Goal: Transaction & Acquisition: Purchase product/service

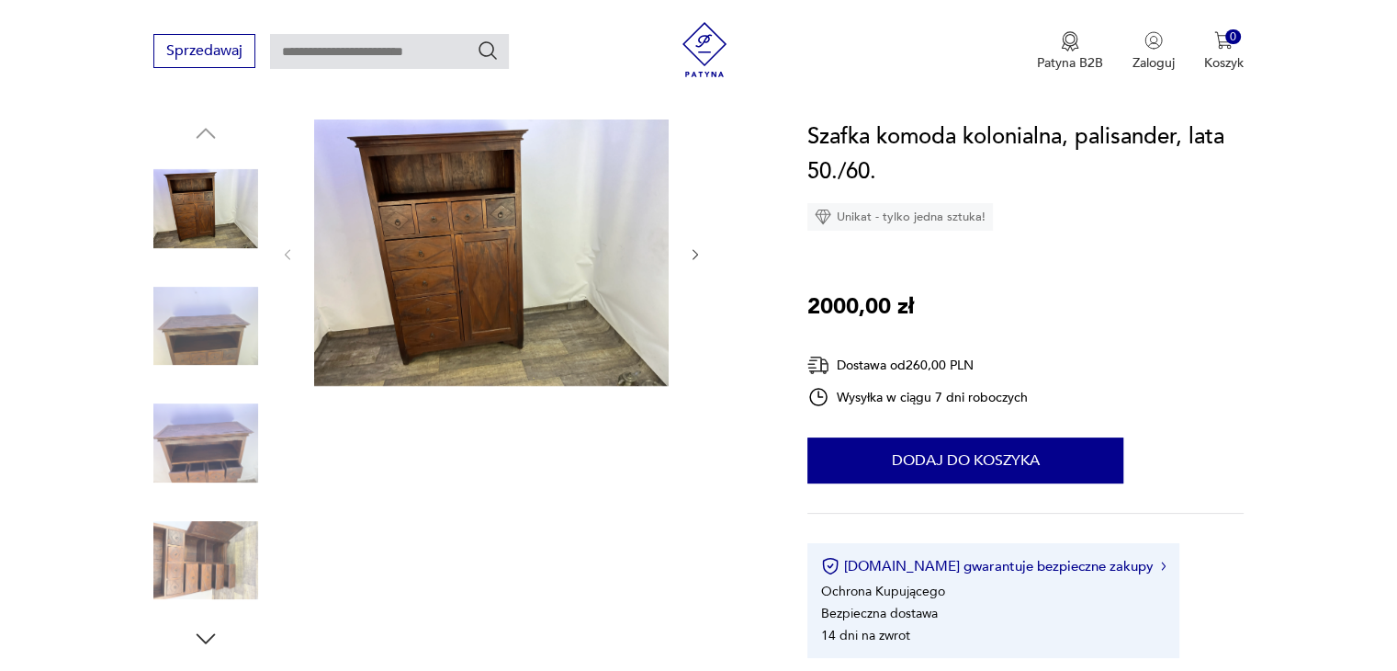
click at [697, 245] on button "button" at bounding box center [696, 254] width 16 height 18
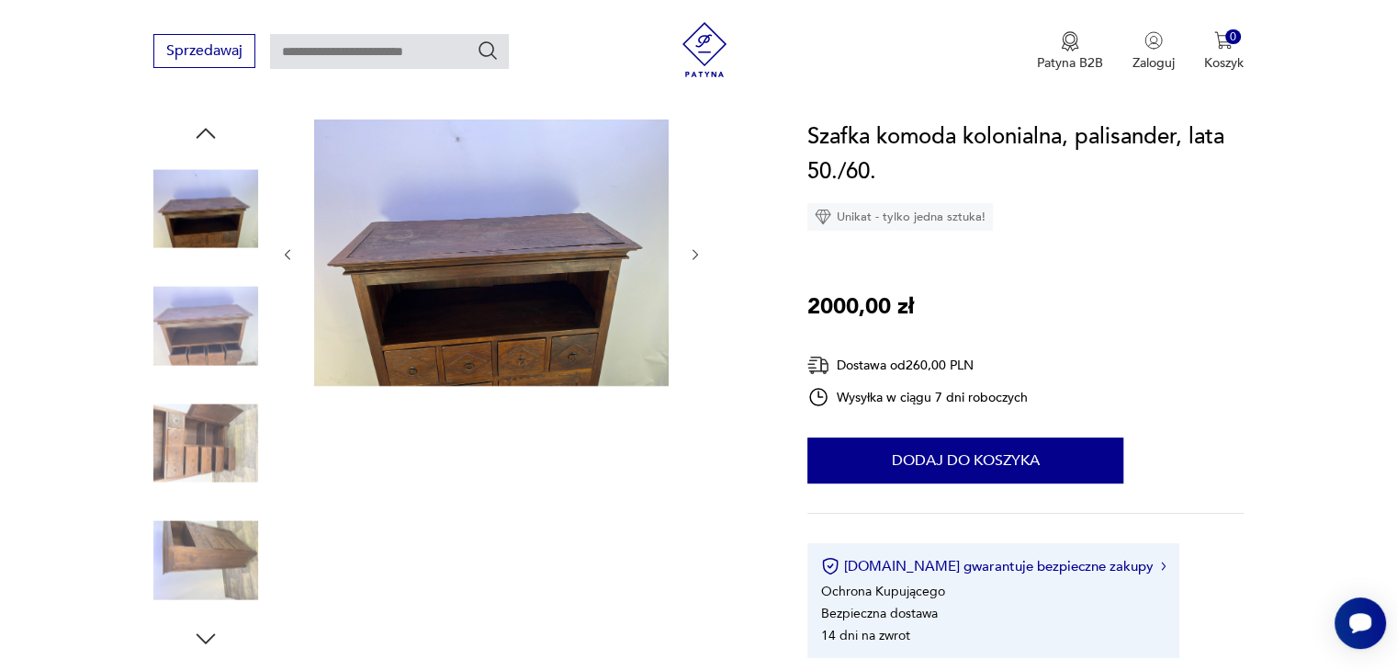
click at [698, 250] on icon "button" at bounding box center [696, 255] width 16 height 16
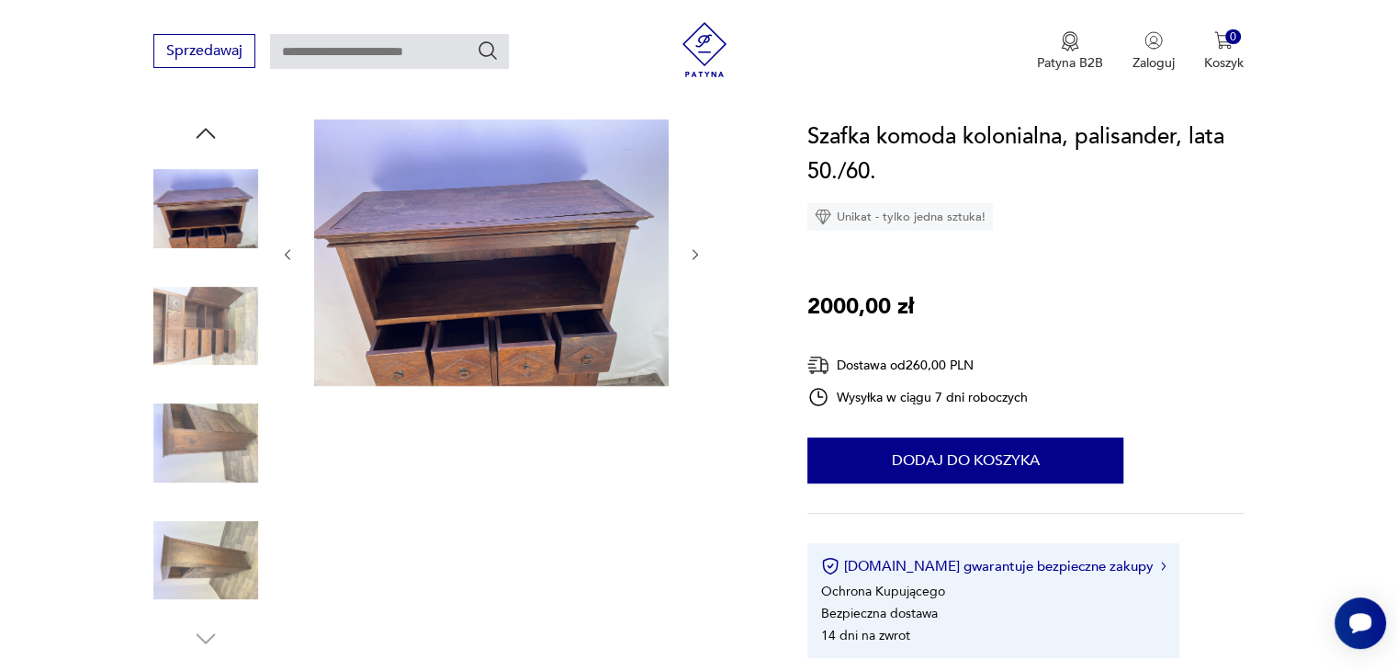
click at [698, 250] on icon "button" at bounding box center [696, 255] width 16 height 16
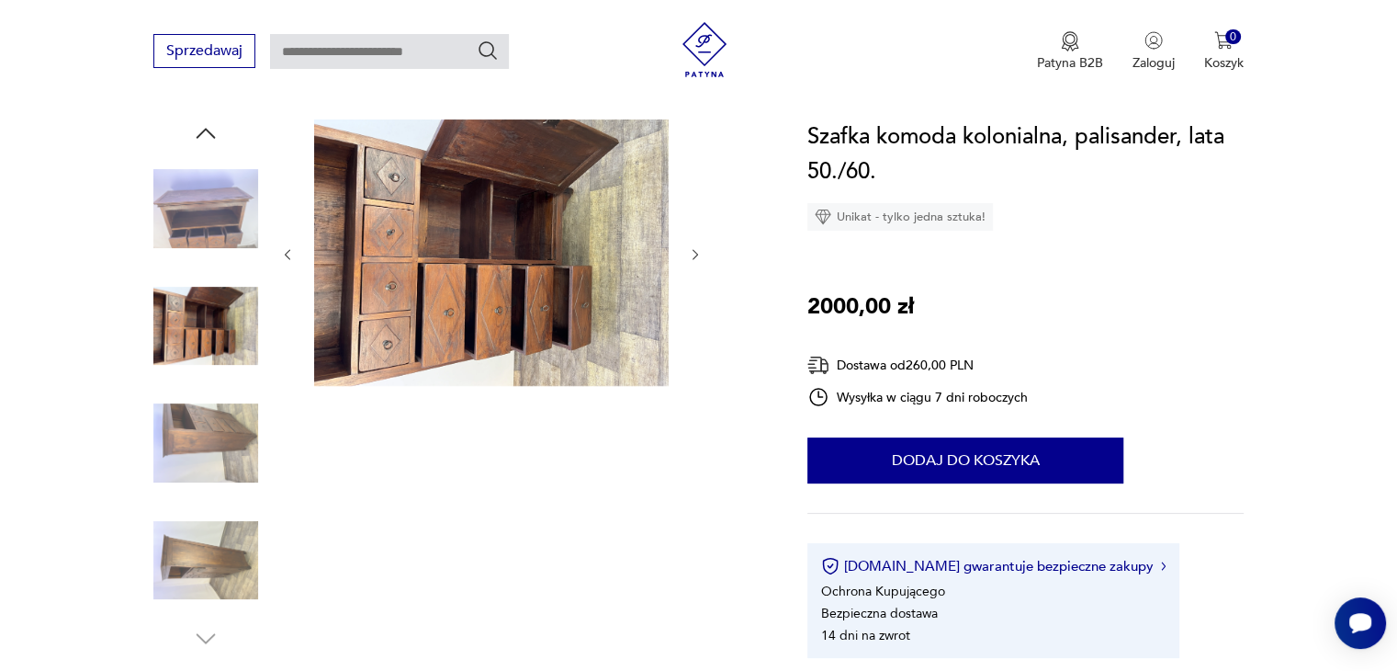
click at [697, 251] on icon "button" at bounding box center [696, 255] width 16 height 16
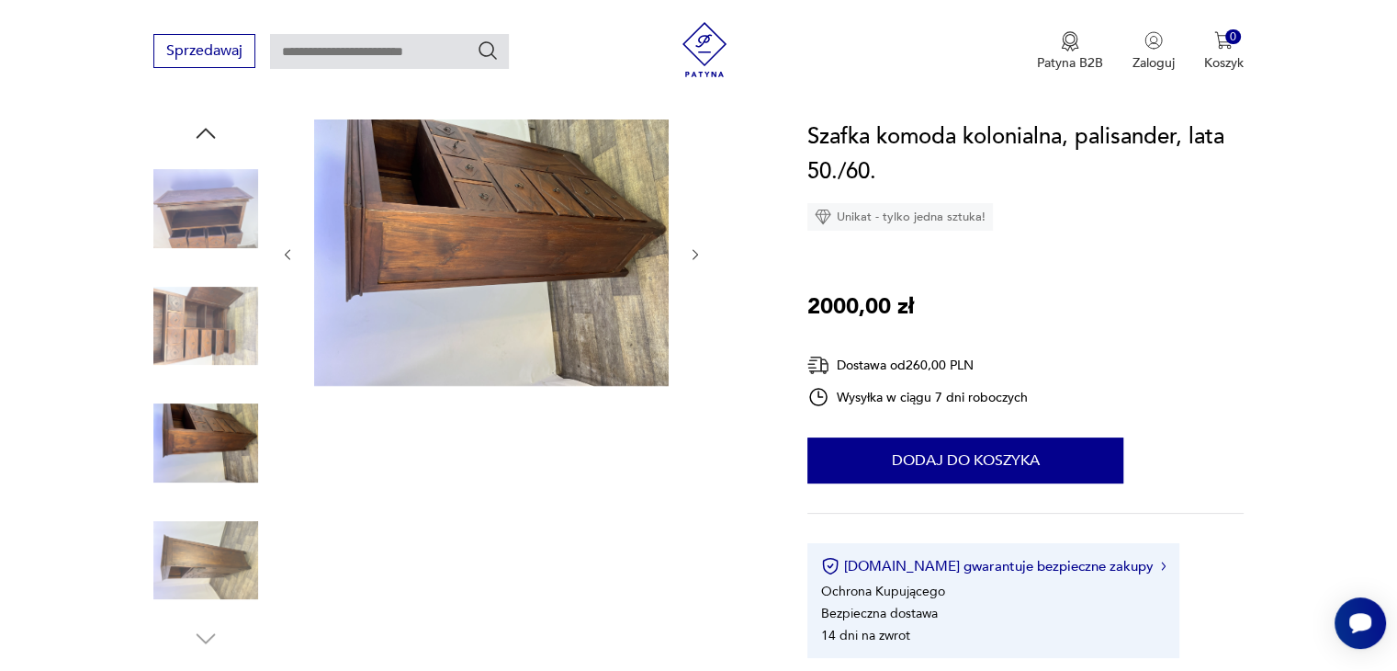
click at [697, 251] on icon "button" at bounding box center [696, 255] width 16 height 16
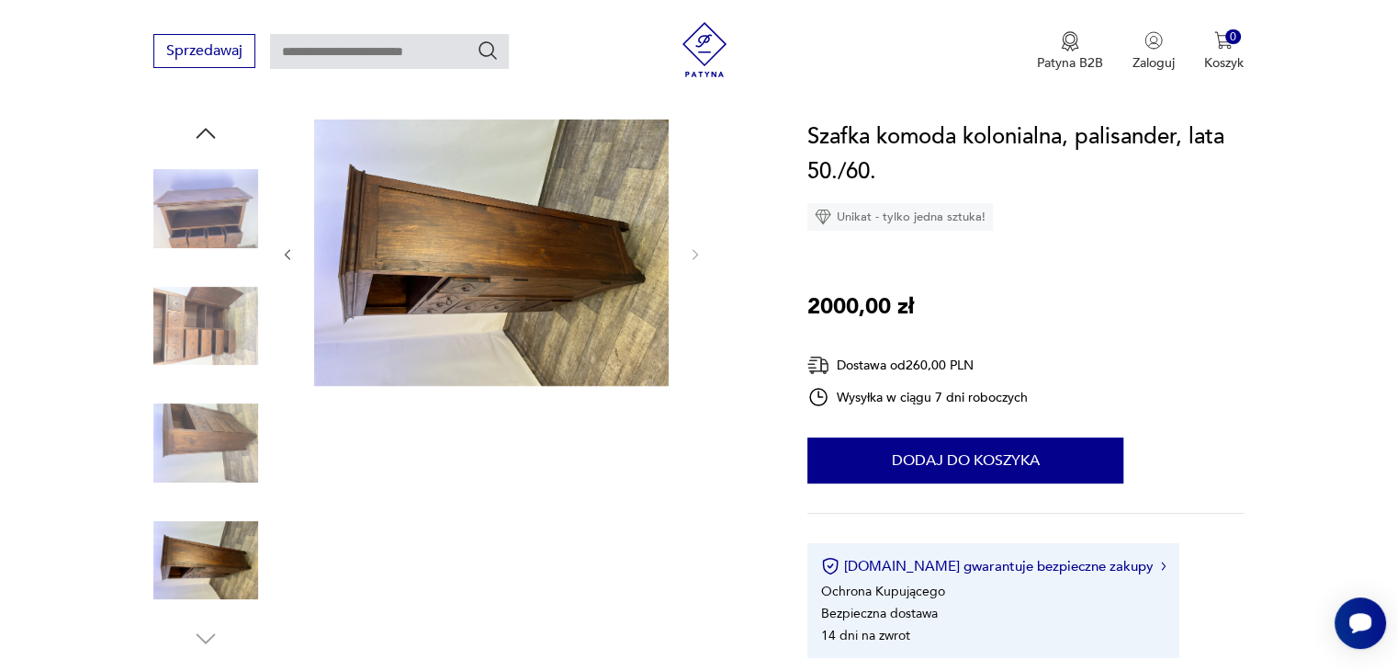
click at [698, 269] on div at bounding box center [491, 254] width 423 height 270
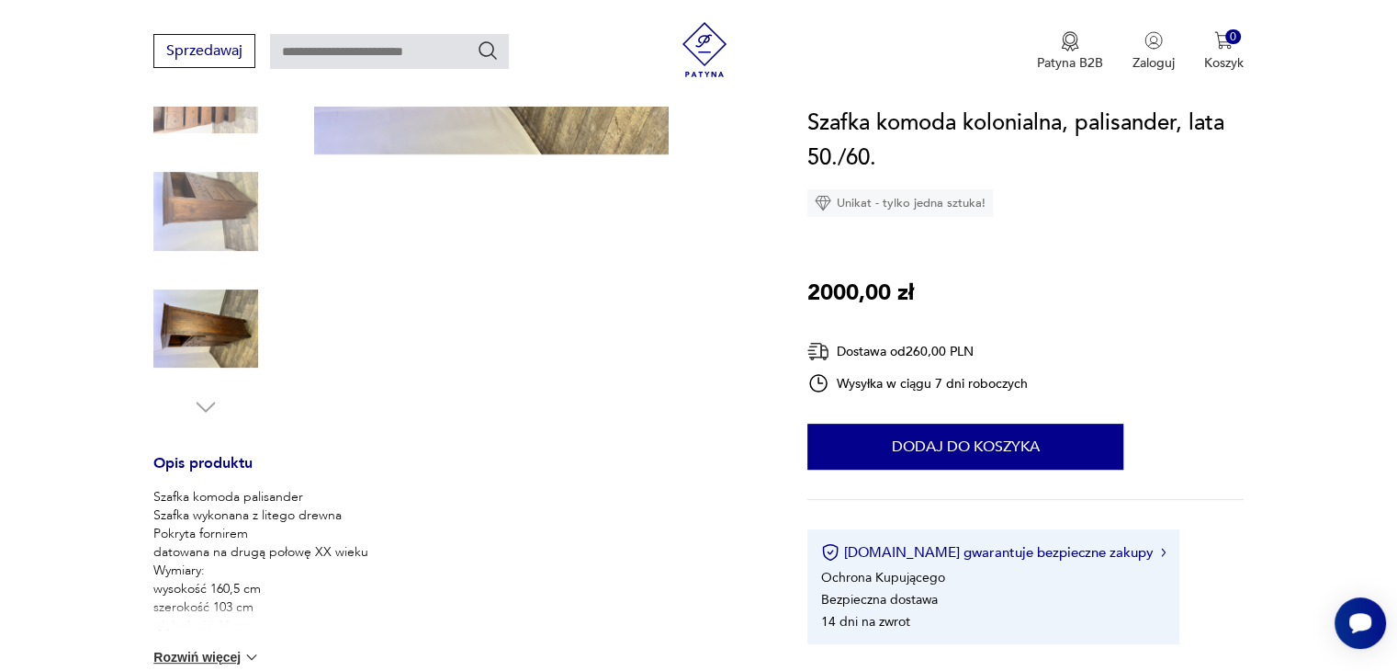
scroll to position [643, 0]
